Goal: Information Seeking & Learning: Learn about a topic

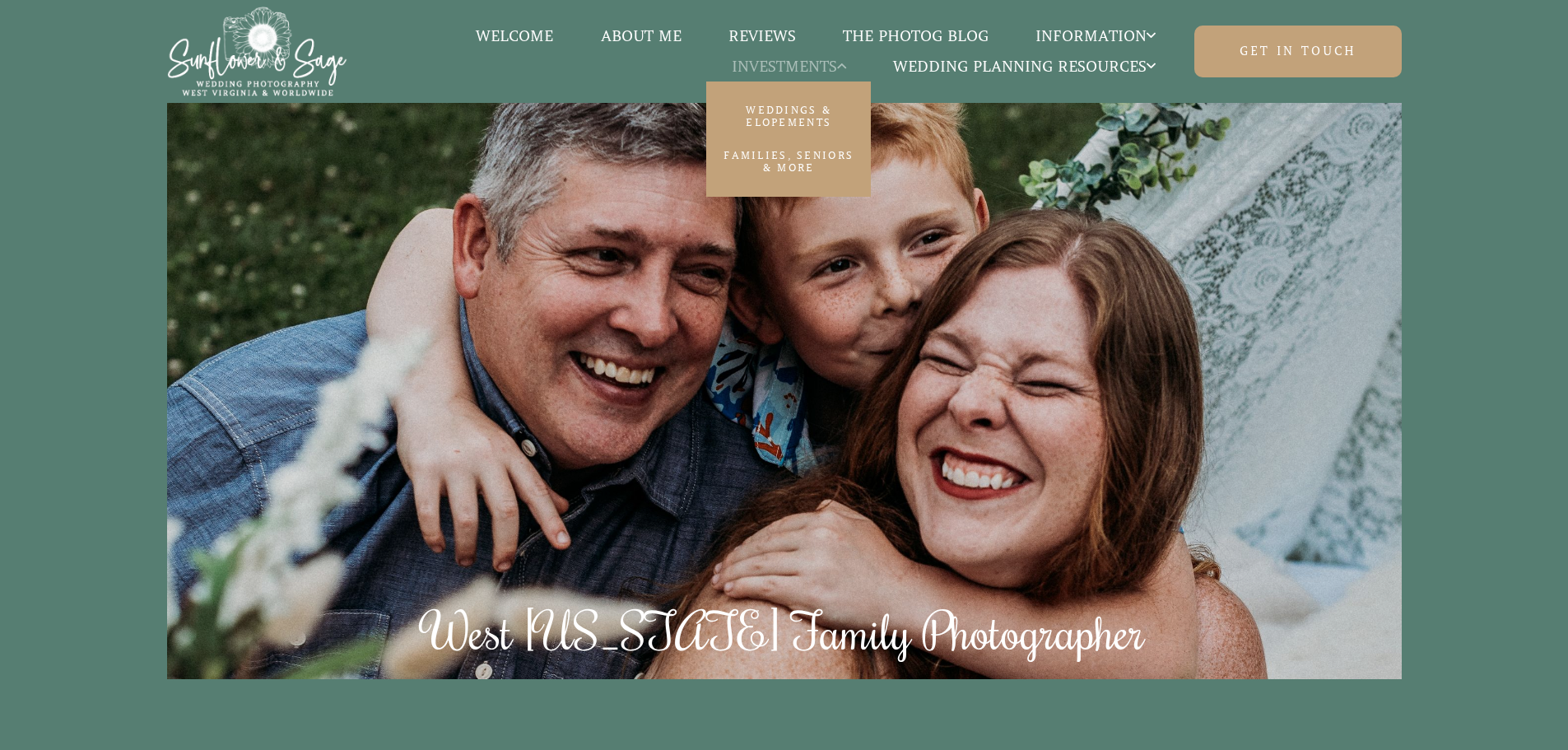
click at [757, 70] on span "Investments" at bounding box center [789, 67] width 115 height 17
click at [755, 154] on link "Families, Seniors & More" at bounding box center [788, 162] width 165 height 46
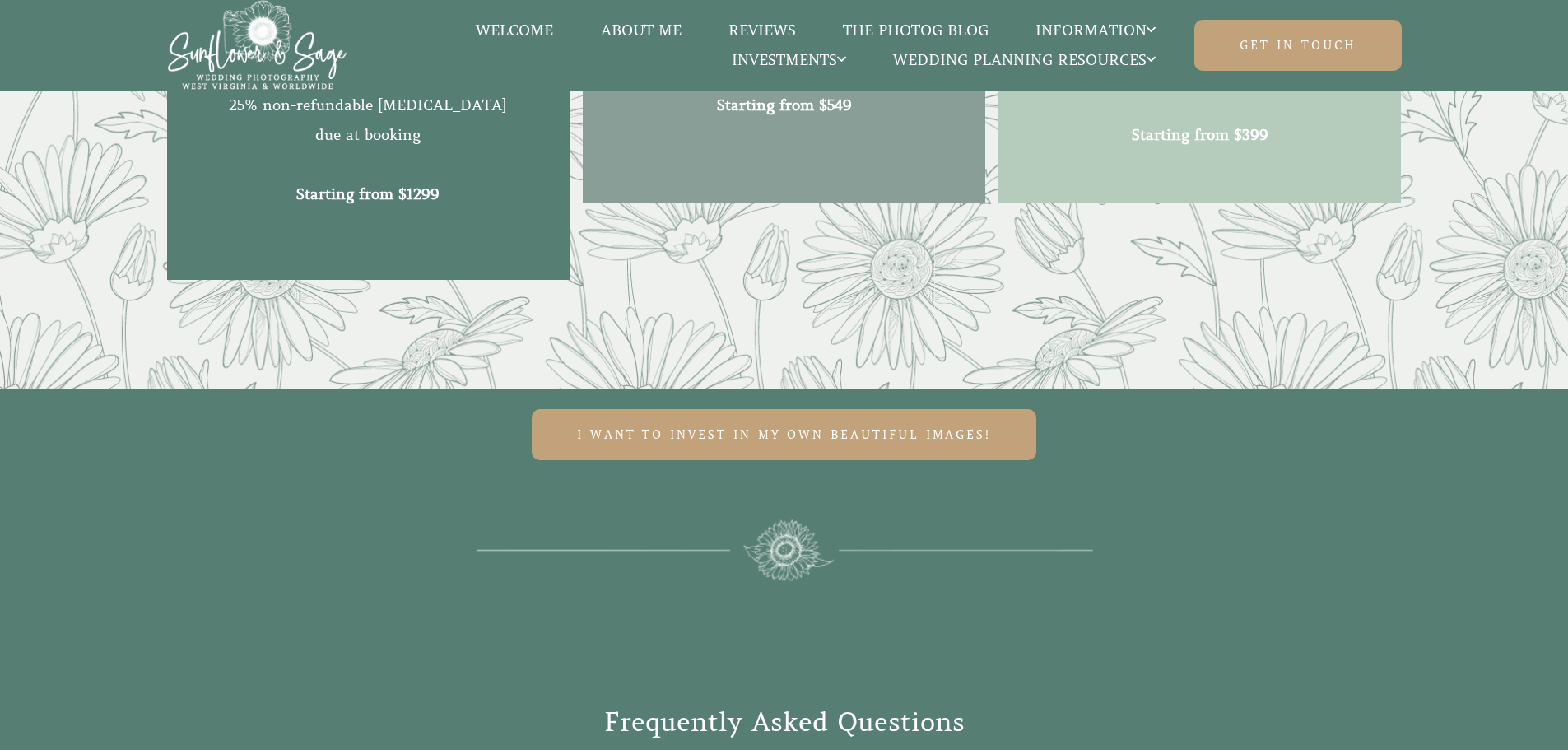
scroll to position [2963, 0]
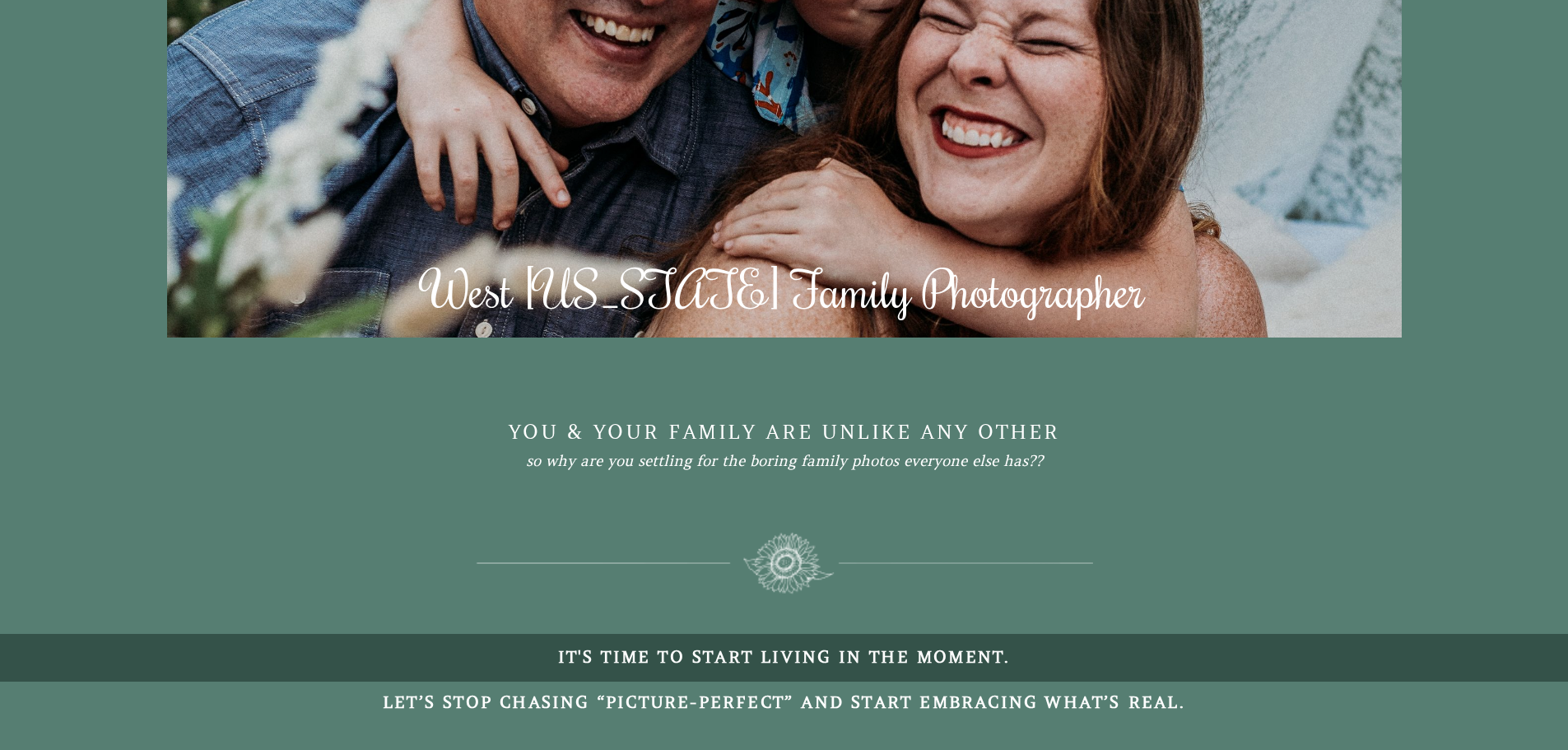
scroll to position [494, 0]
